Goal: Find specific page/section: Find specific page/section

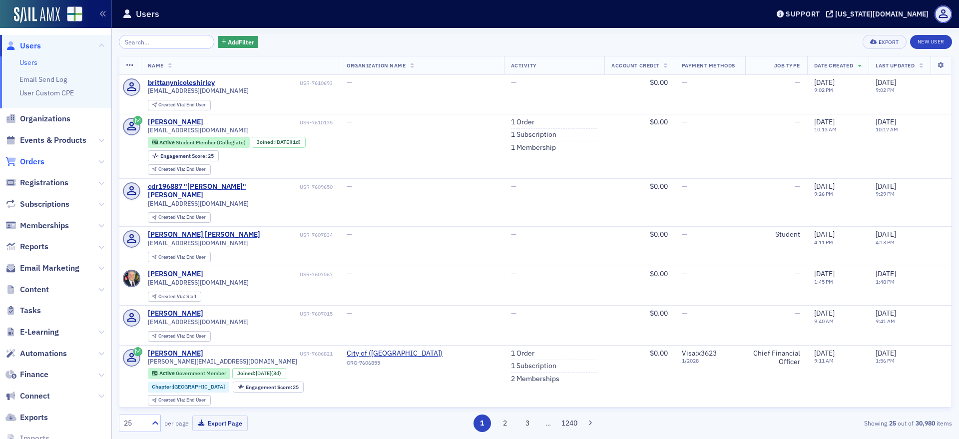
drag, startPoint x: 34, startPoint y: 159, endPoint x: 22, endPoint y: 159, distance: 12.5
click at [22, 159] on span "Orders" at bounding box center [32, 161] width 24 height 11
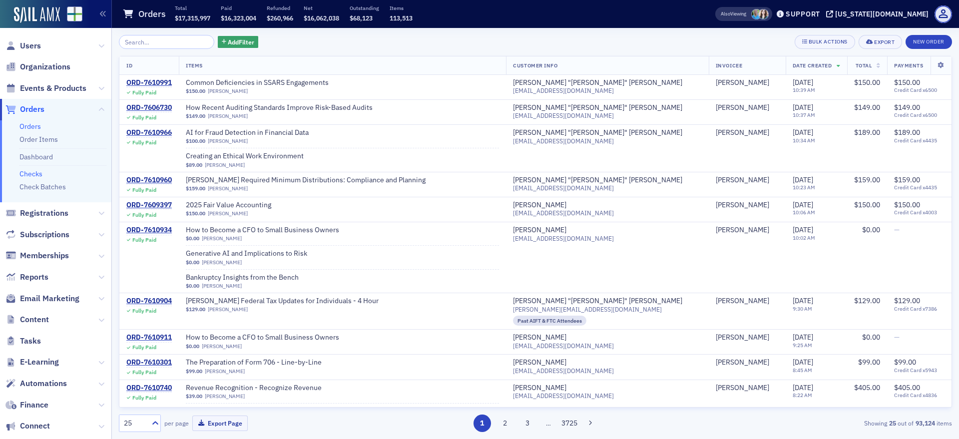
click at [34, 176] on link "Checks" at bounding box center [30, 173] width 23 height 9
